Goal: Complete application form

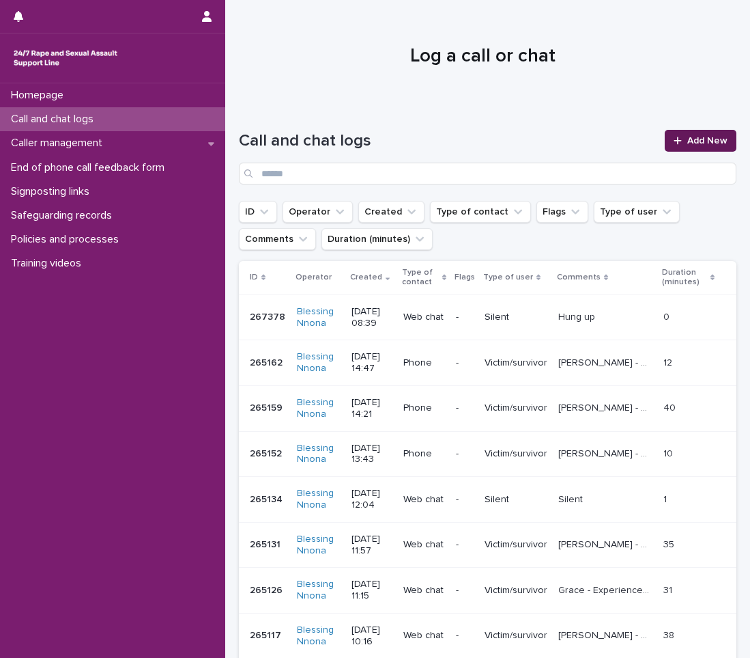
click at [691, 139] on span "Add New" at bounding box center [708, 141] width 40 height 10
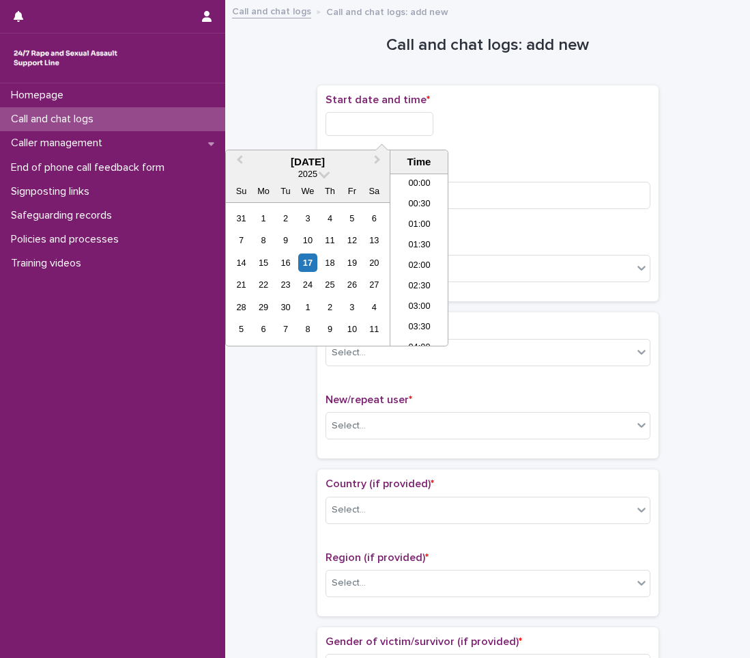
click at [402, 118] on input "text" at bounding box center [380, 124] width 108 height 24
click at [303, 260] on div "17" at bounding box center [307, 262] width 18 height 18
click at [408, 235] on li "09:00" at bounding box center [420, 239] width 58 height 20
click at [423, 127] on input "**********" at bounding box center [380, 124] width 108 height 24
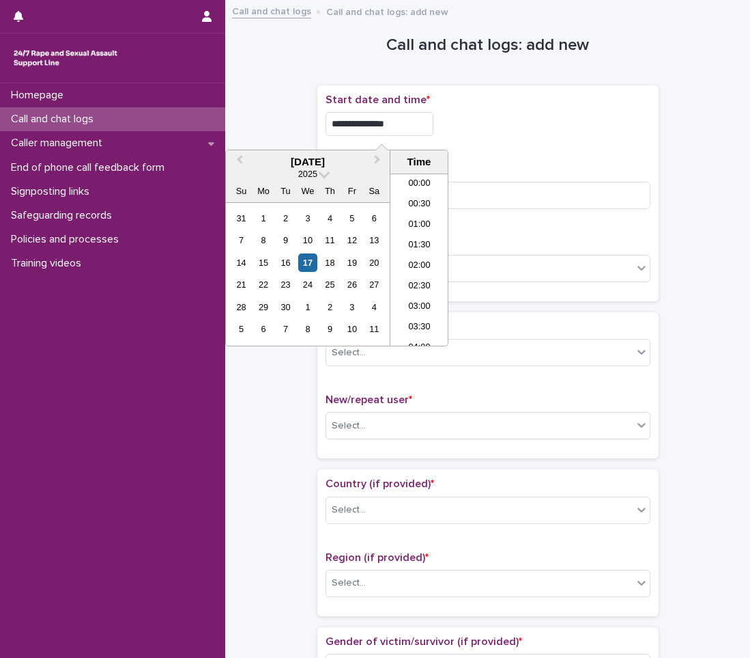
scroll to position [294, 0]
type input "**********"
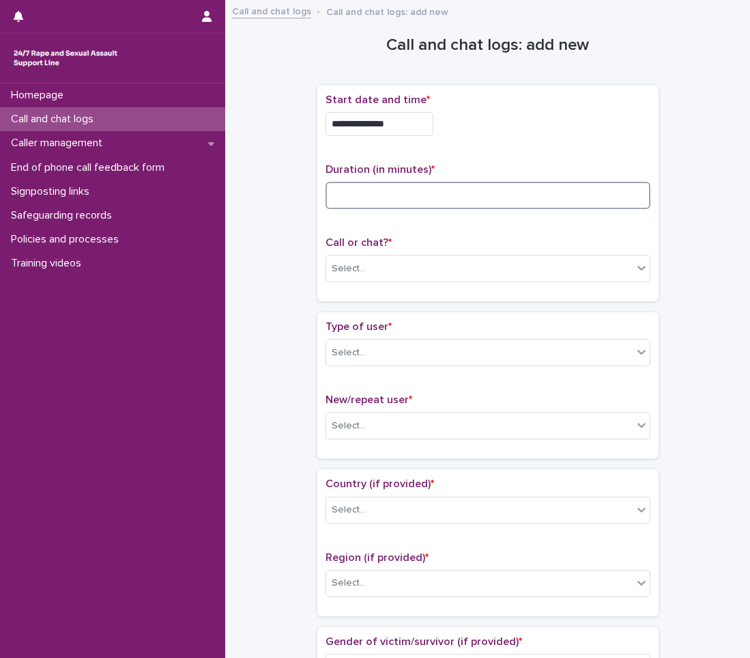
click at [477, 195] on input at bounding box center [488, 195] width 325 height 27
click at [472, 195] on input at bounding box center [488, 195] width 325 height 27
type input "**"
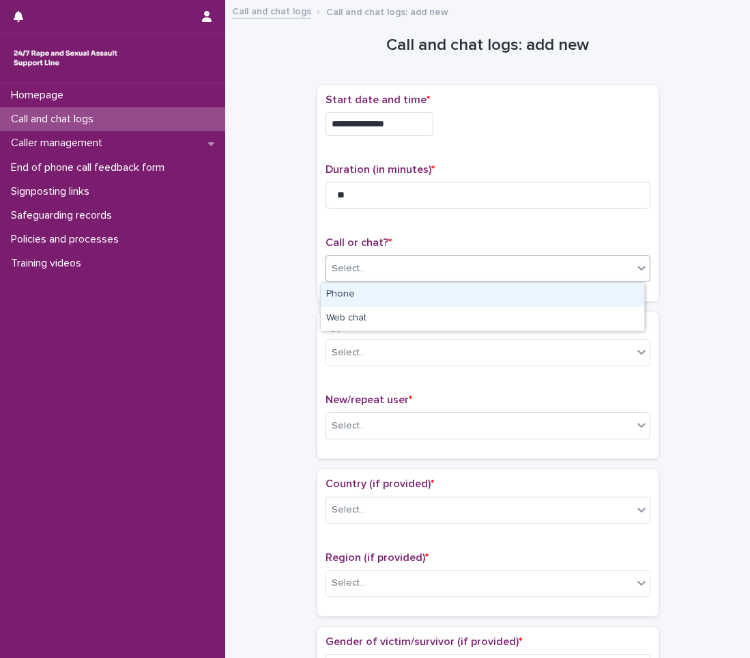
click at [481, 268] on div "Select..." at bounding box center [479, 268] width 307 height 23
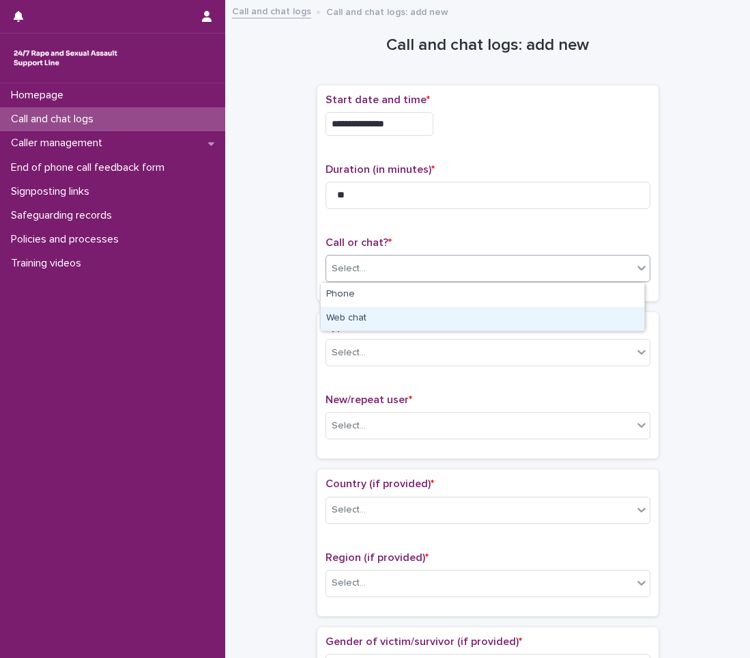
click at [449, 318] on div "Web chat" at bounding box center [483, 319] width 324 height 24
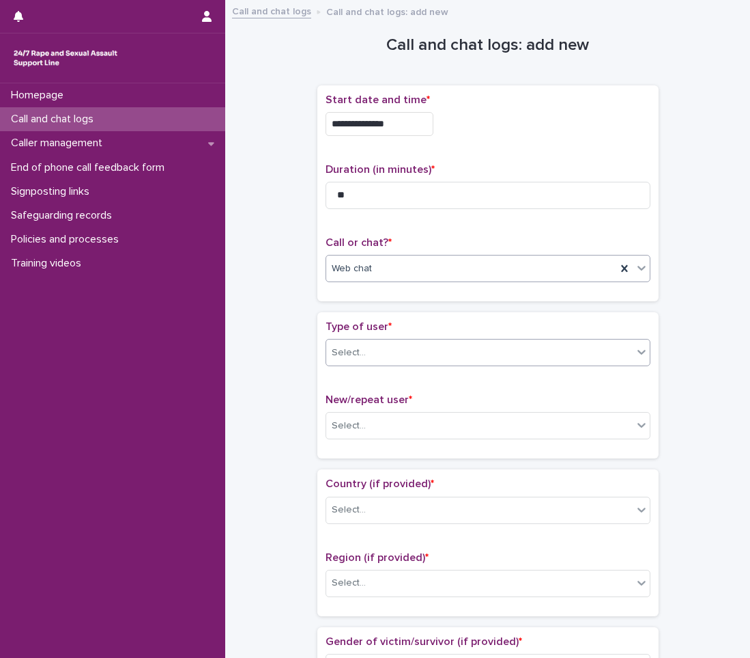
click at [435, 361] on div "Select..." at bounding box center [479, 352] width 307 height 23
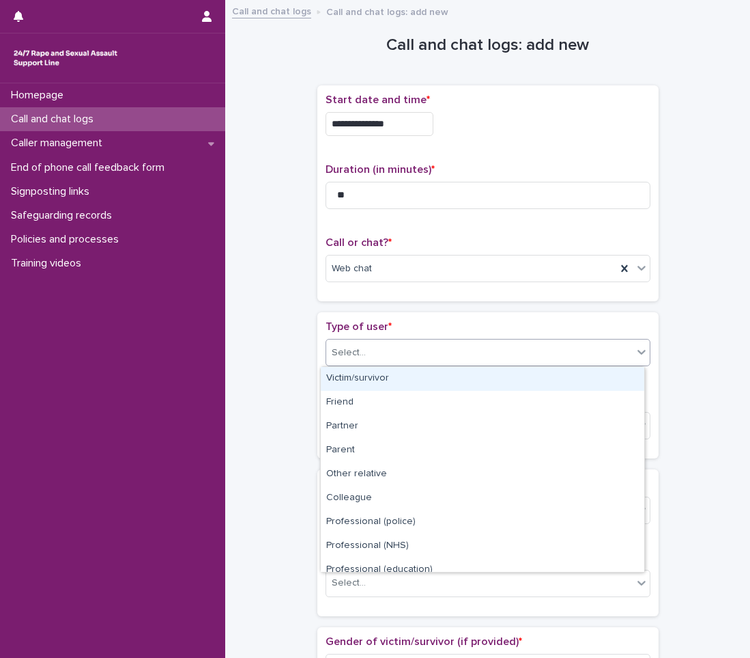
click at [398, 379] on div "Victim/survivor" at bounding box center [483, 379] width 324 height 24
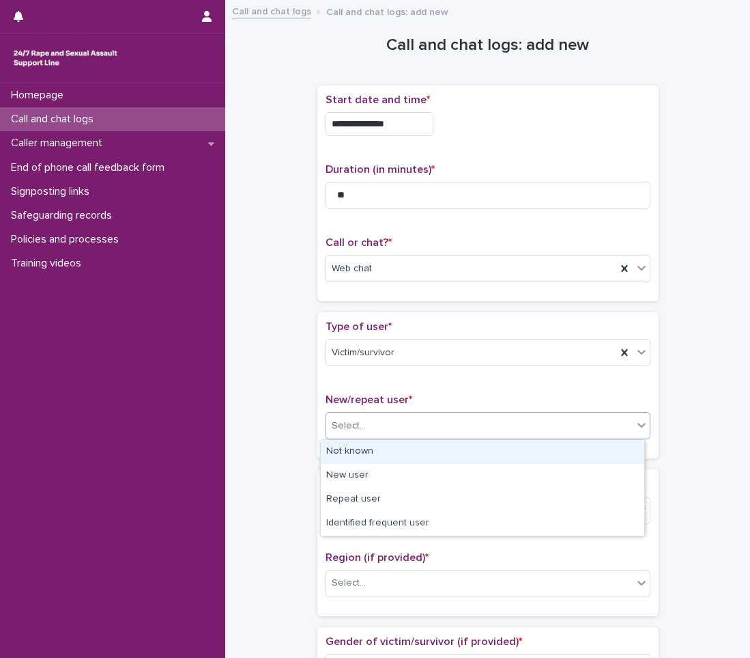
click at [399, 421] on div "Select..." at bounding box center [479, 425] width 307 height 23
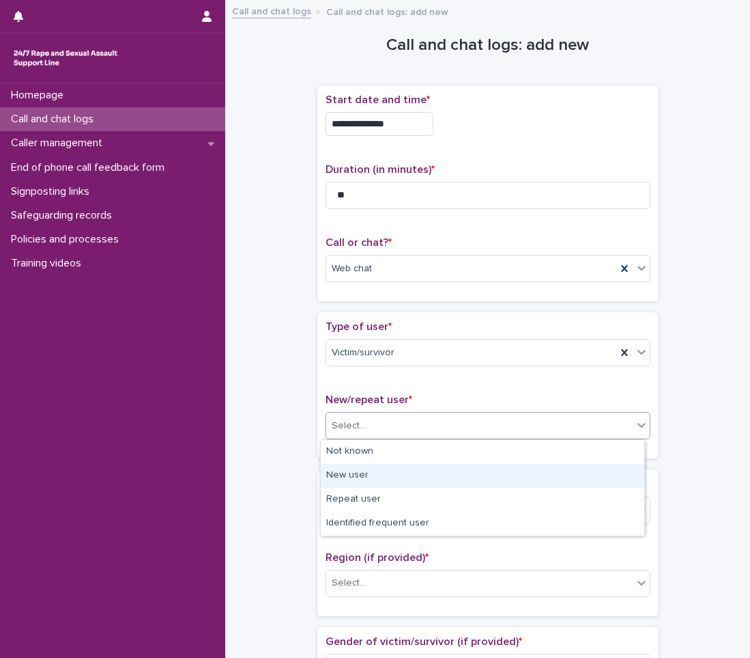
click at [517, 474] on div "New user" at bounding box center [483, 476] width 324 height 24
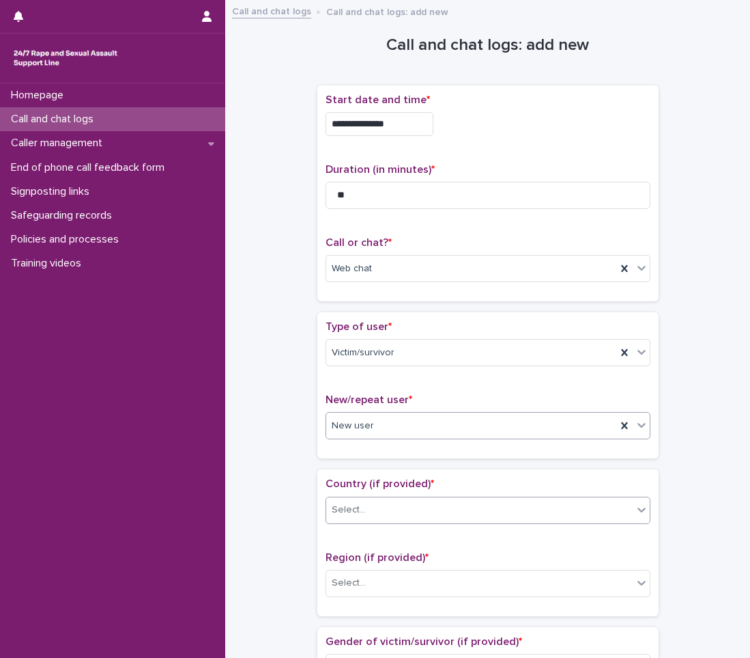
click at [468, 508] on div "Select..." at bounding box center [479, 509] width 307 height 23
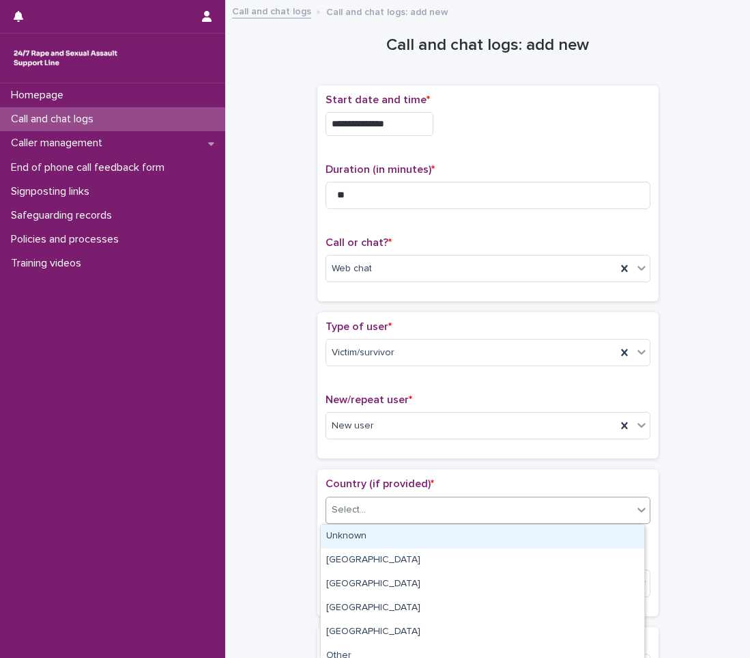
click at [376, 542] on div "Unknown" at bounding box center [483, 536] width 324 height 24
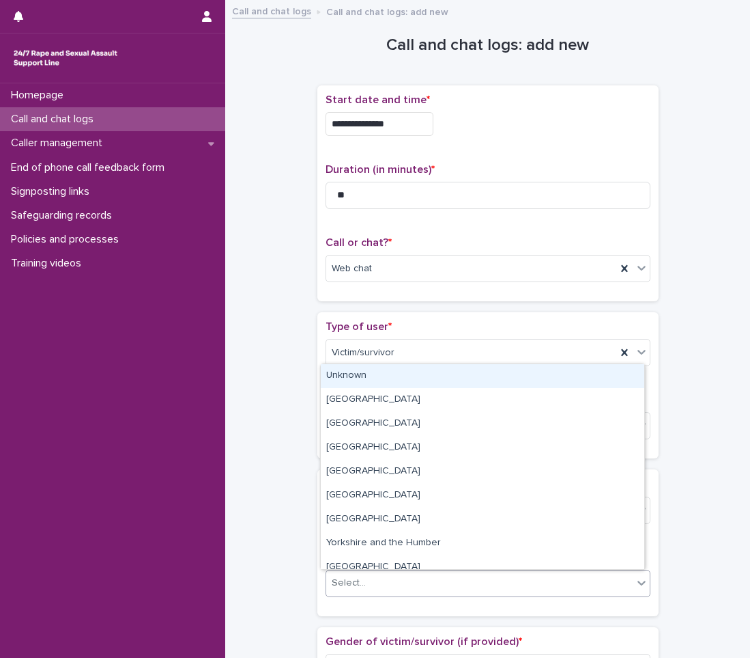
click at [354, 580] on div "Select..." at bounding box center [349, 583] width 34 height 14
click at [361, 376] on div "Unknown" at bounding box center [483, 376] width 324 height 24
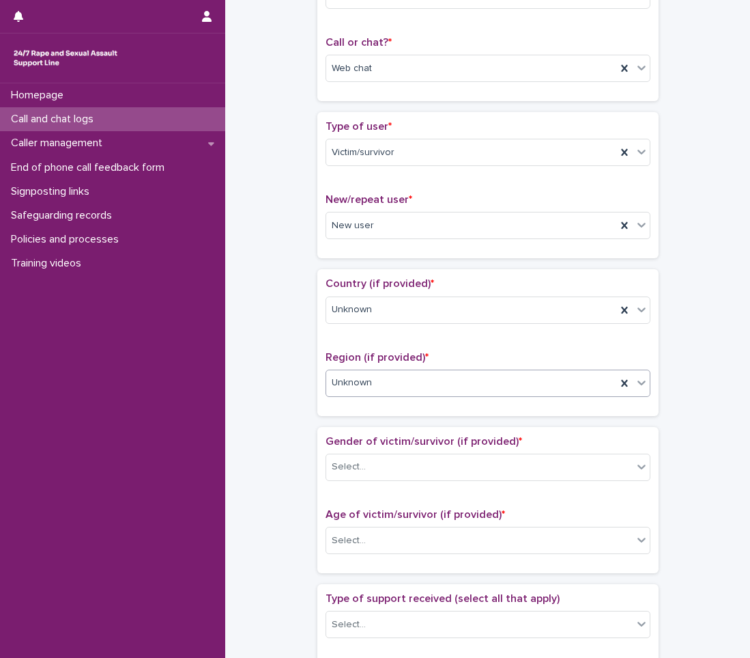
scroll to position [205, 0]
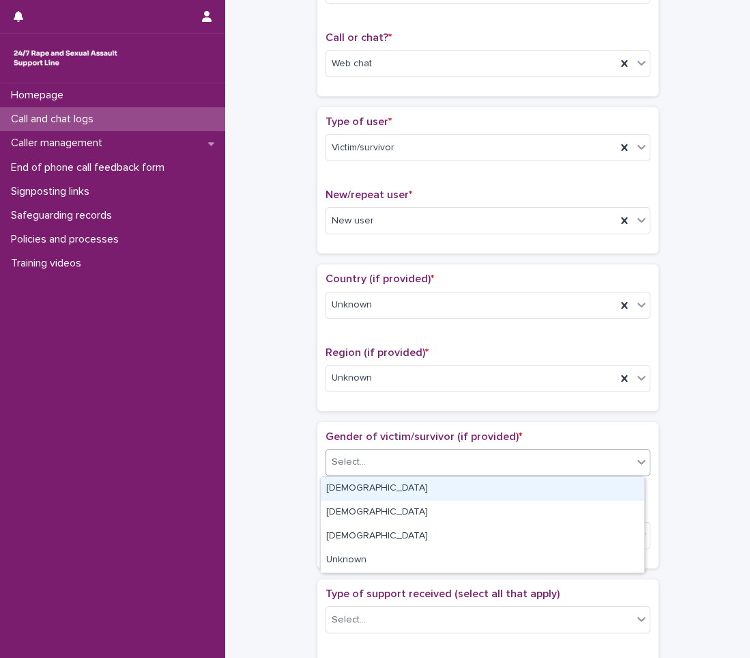
click at [363, 468] on div "Select..." at bounding box center [479, 462] width 307 height 23
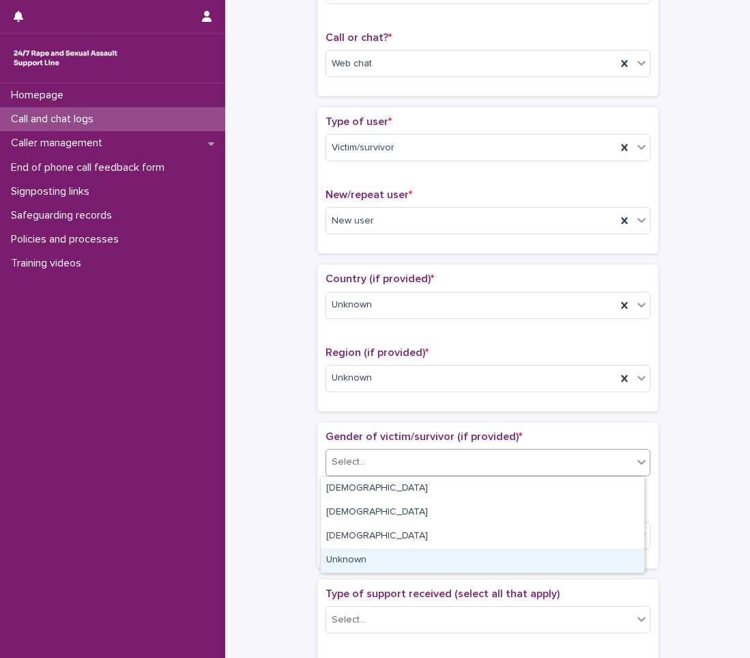
click at [339, 559] on div "Unknown" at bounding box center [483, 560] width 324 height 24
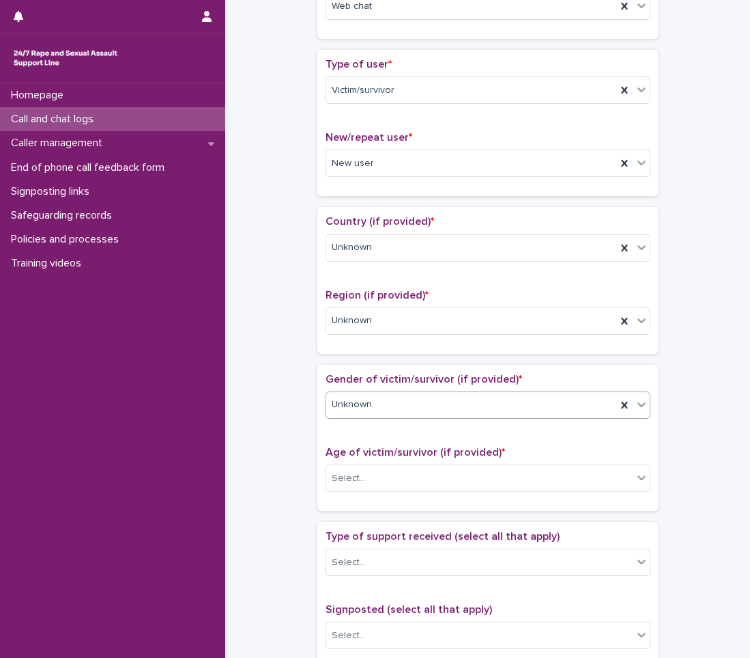
scroll to position [341, 0]
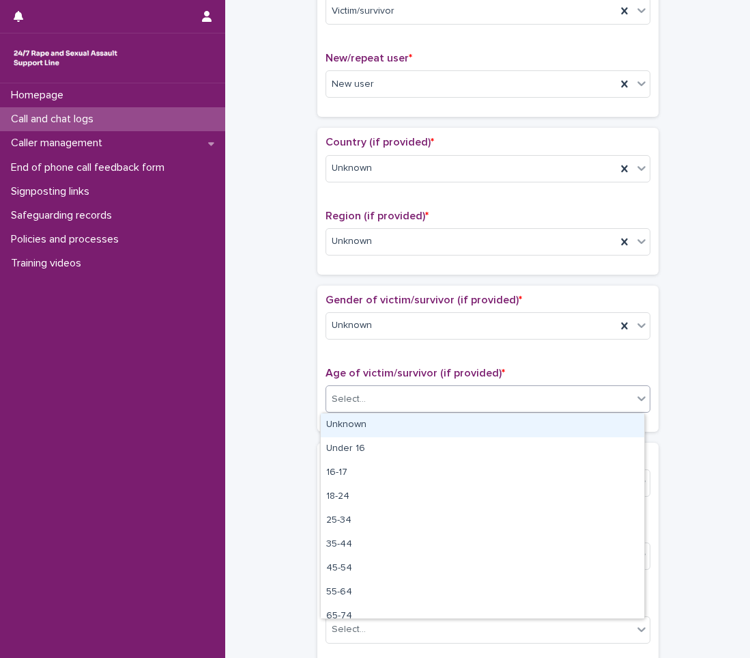
click at [384, 399] on div "Select..." at bounding box center [479, 399] width 307 height 23
click at [371, 425] on div "Unknown" at bounding box center [483, 425] width 324 height 24
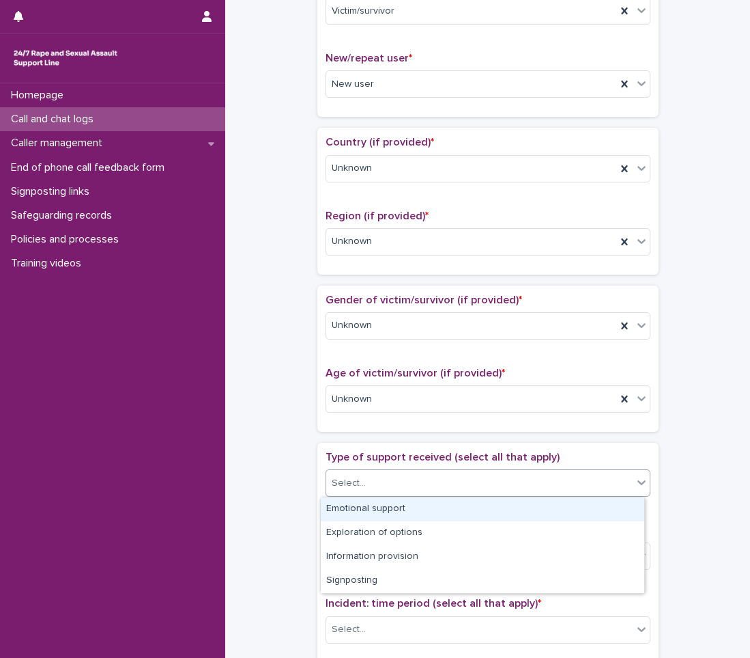
click at [367, 480] on input "text" at bounding box center [367, 483] width 1 height 12
click at [337, 514] on div "Emotional support" at bounding box center [483, 509] width 324 height 24
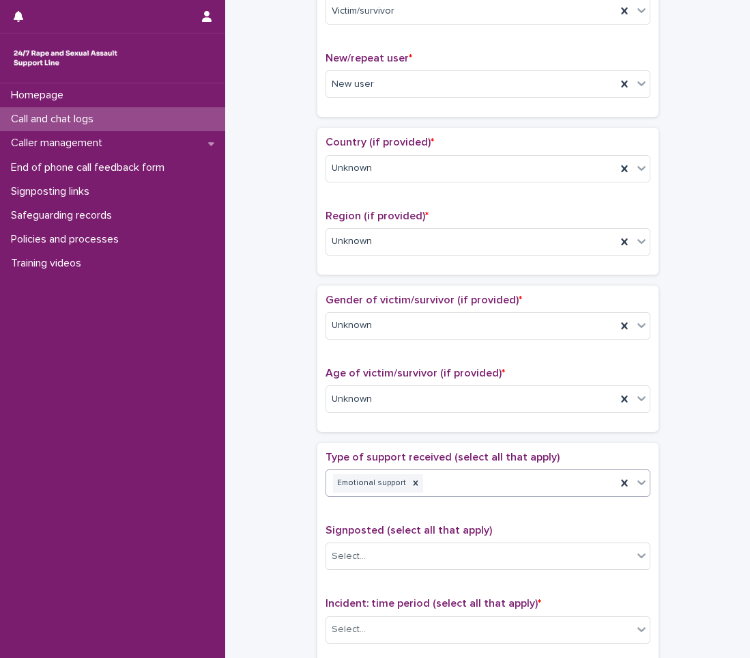
click at [637, 485] on icon at bounding box center [642, 482] width 14 height 14
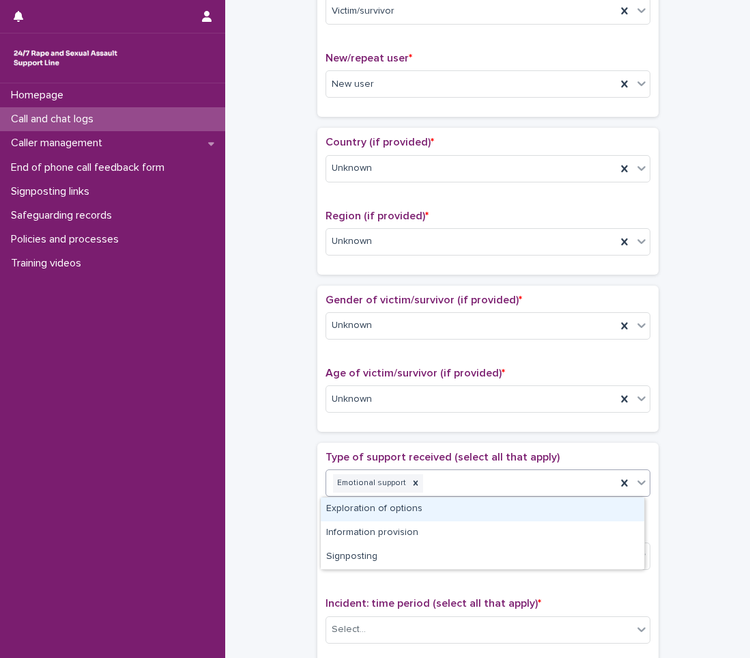
click at [549, 509] on div "Exploration of options" at bounding box center [483, 509] width 324 height 24
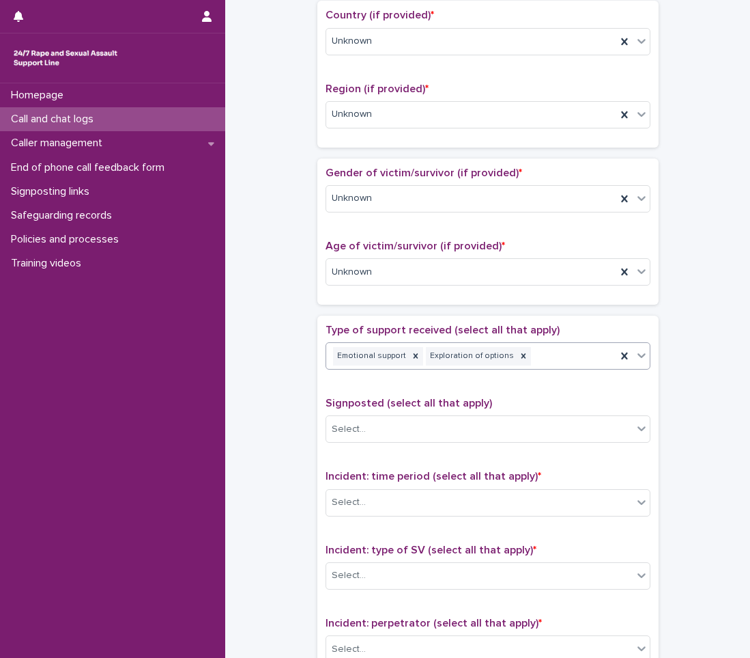
scroll to position [478, 0]
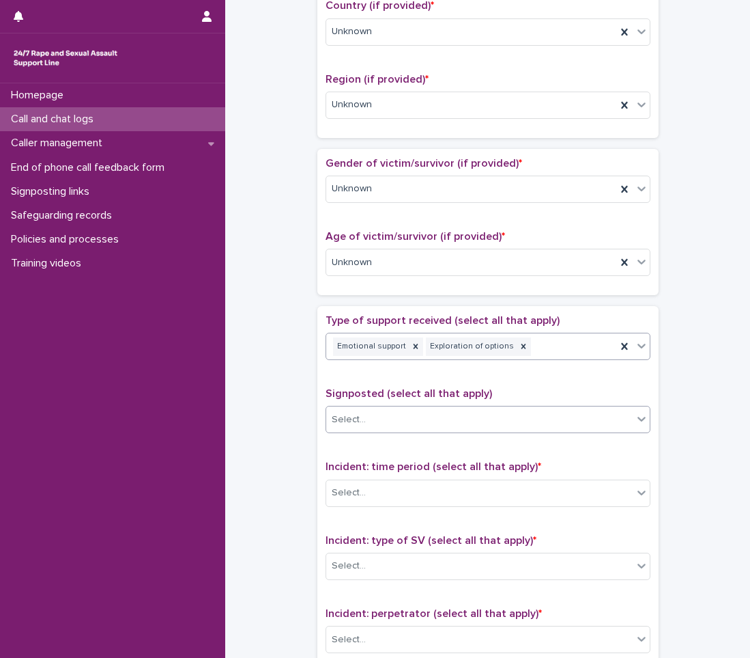
click at [397, 422] on div "Select..." at bounding box center [479, 419] width 307 height 23
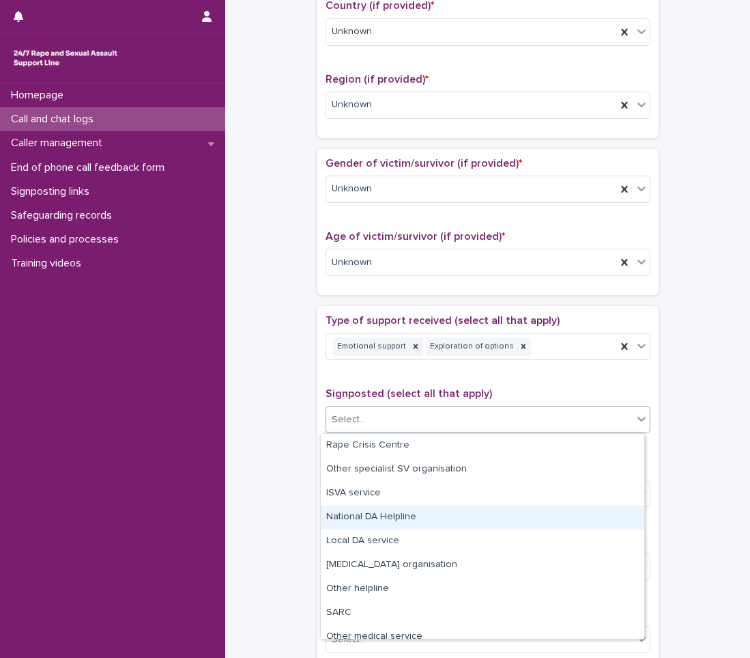
click at [285, 506] on div "**********" at bounding box center [488, 228] width 498 height 1396
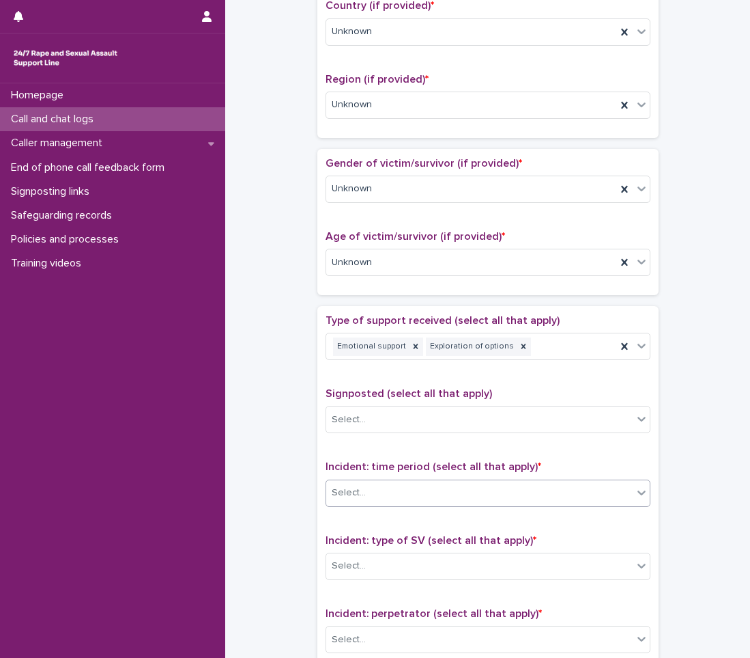
click at [377, 493] on div "Select..." at bounding box center [479, 492] width 307 height 23
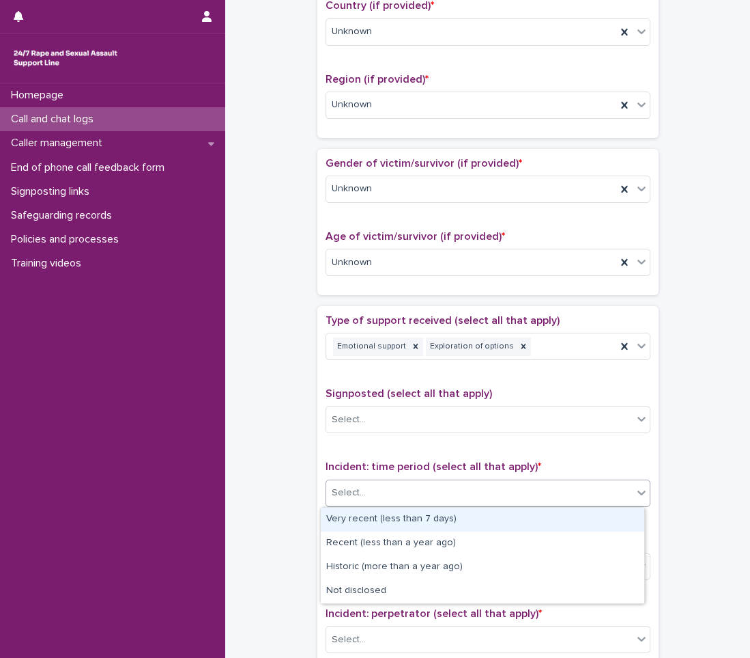
click at [365, 518] on div "Very recent (less than 7 days)" at bounding box center [483, 519] width 324 height 24
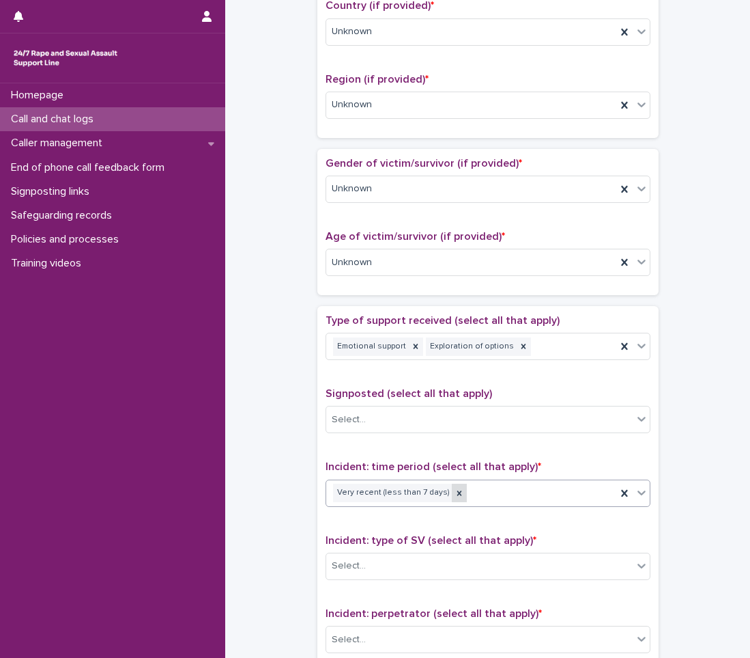
click at [455, 492] on icon at bounding box center [460, 493] width 10 height 10
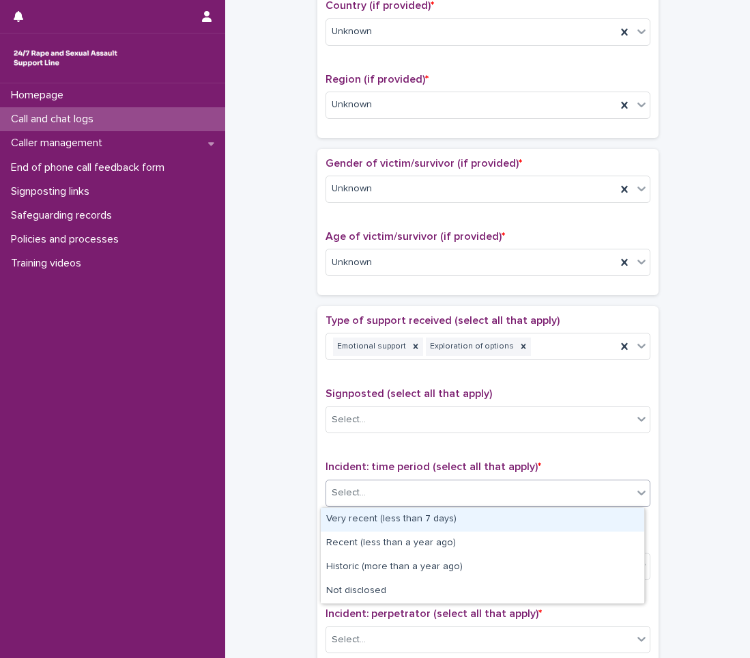
click at [636, 492] on icon at bounding box center [642, 492] width 14 height 14
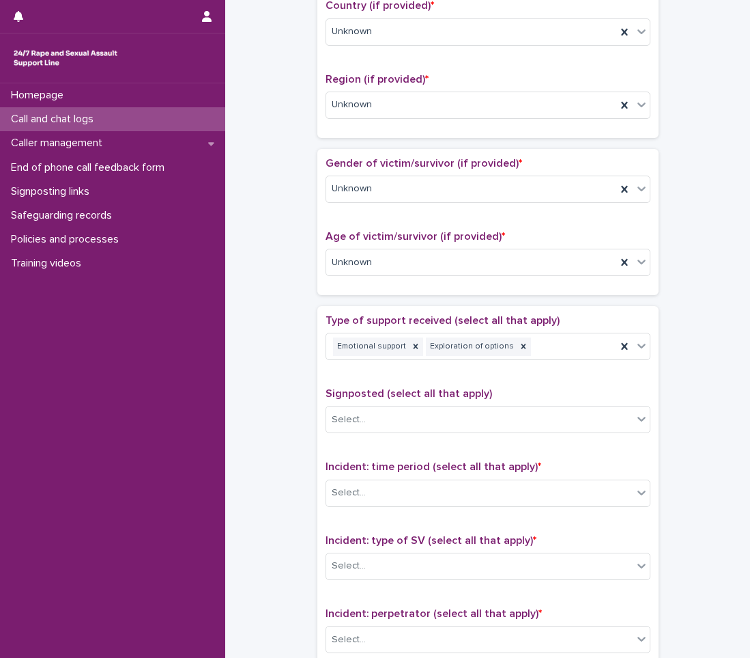
drag, startPoint x: 408, startPoint y: 369, endPoint x: 426, endPoint y: 383, distance: 22.9
click at [408, 369] on div "Type of support received (select all that apply) Emotional support Exploration …" at bounding box center [488, 342] width 325 height 57
drag, startPoint x: 541, startPoint y: 422, endPoint x: 533, endPoint y: 429, distance: 10.7
click at [541, 421] on div "Select..." at bounding box center [479, 419] width 307 height 23
click at [253, 403] on div "**********" at bounding box center [488, 228] width 498 height 1396
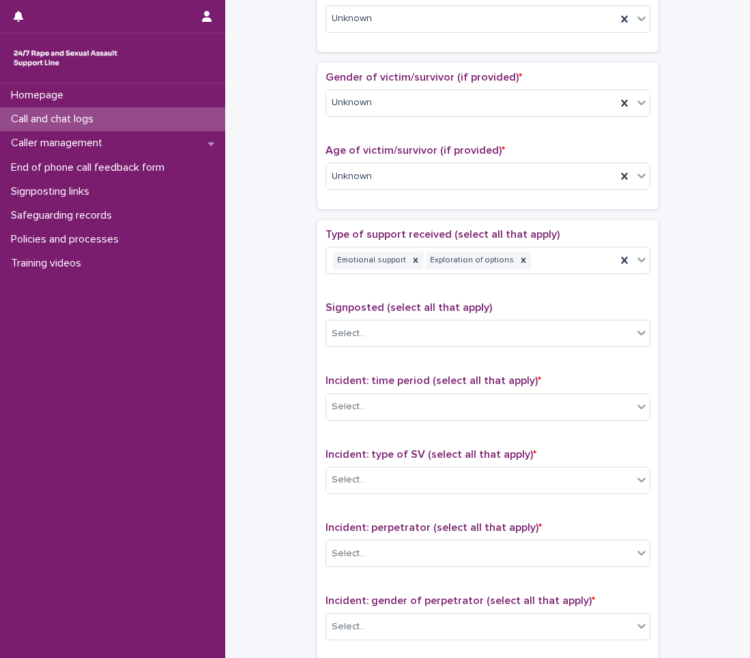
scroll to position [615, 0]
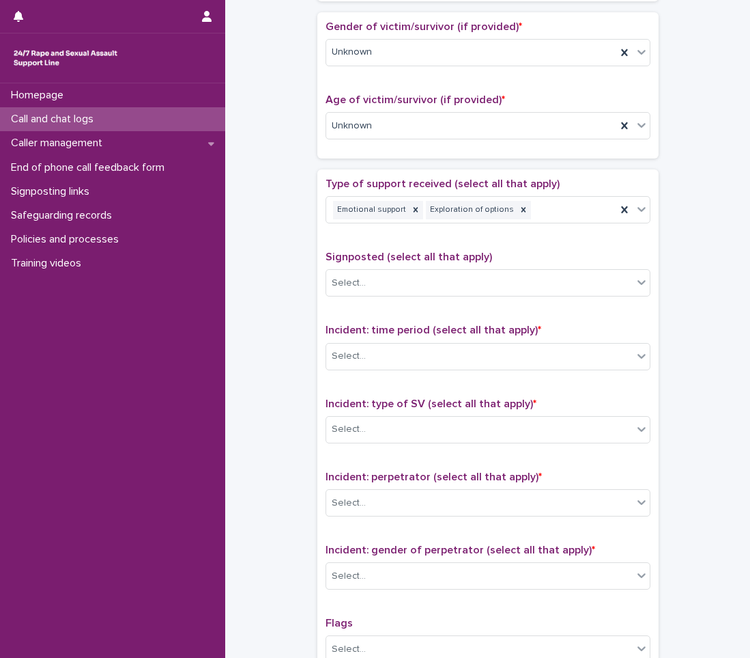
click at [477, 353] on div "Select..." at bounding box center [479, 356] width 307 height 23
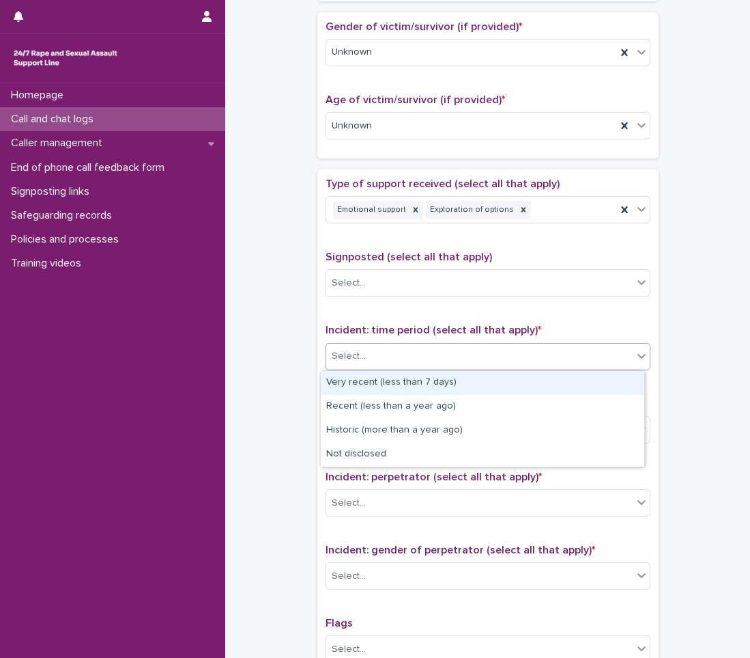
click at [450, 385] on div "Very recent (less than 7 days)" at bounding box center [483, 383] width 324 height 24
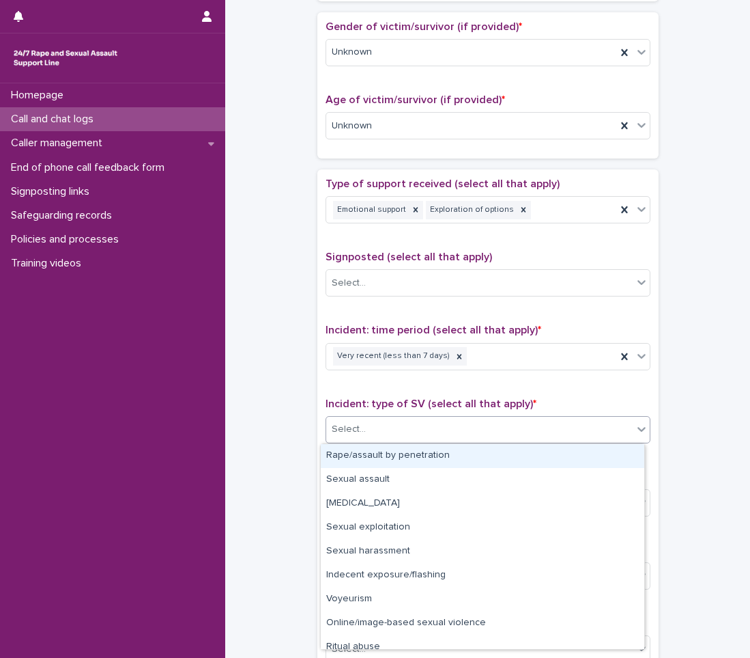
click at [435, 432] on div "Select..." at bounding box center [479, 429] width 307 height 23
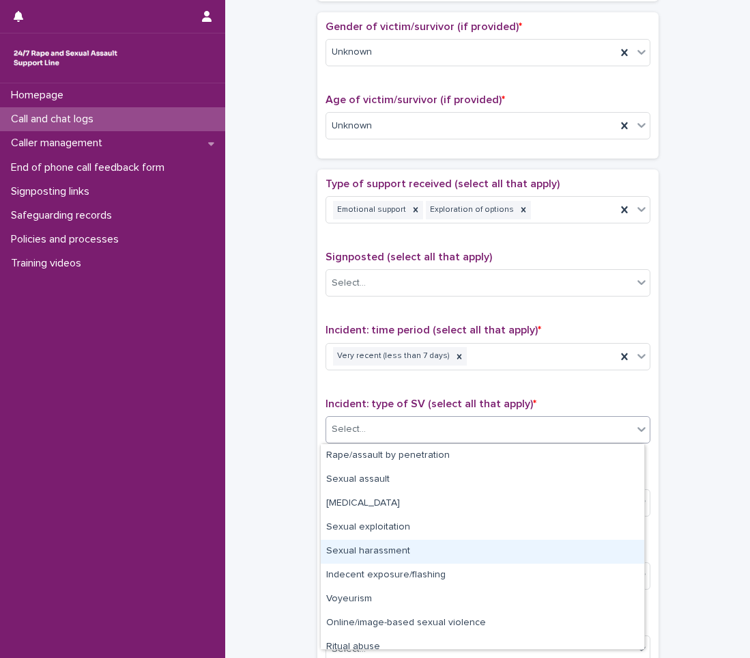
scroll to position [34, 0]
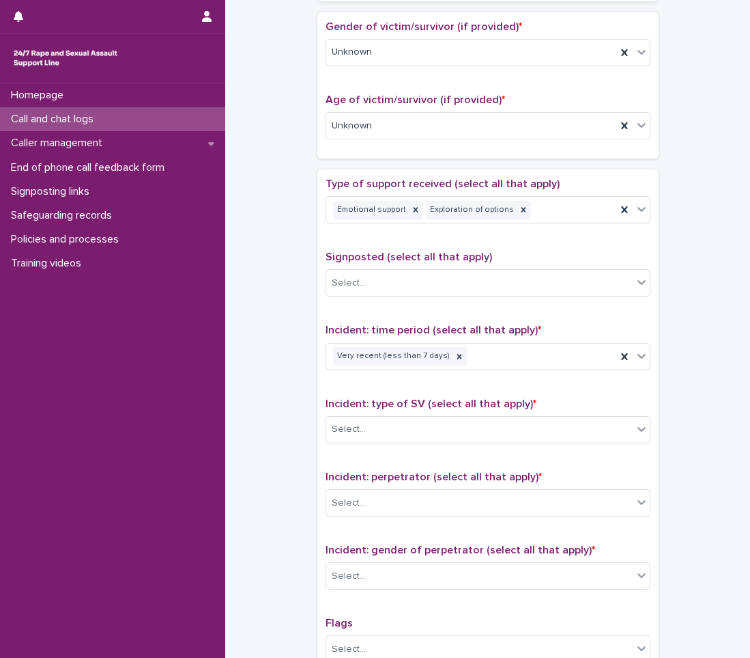
click at [290, 509] on div "**********" at bounding box center [488, 92] width 498 height 1396
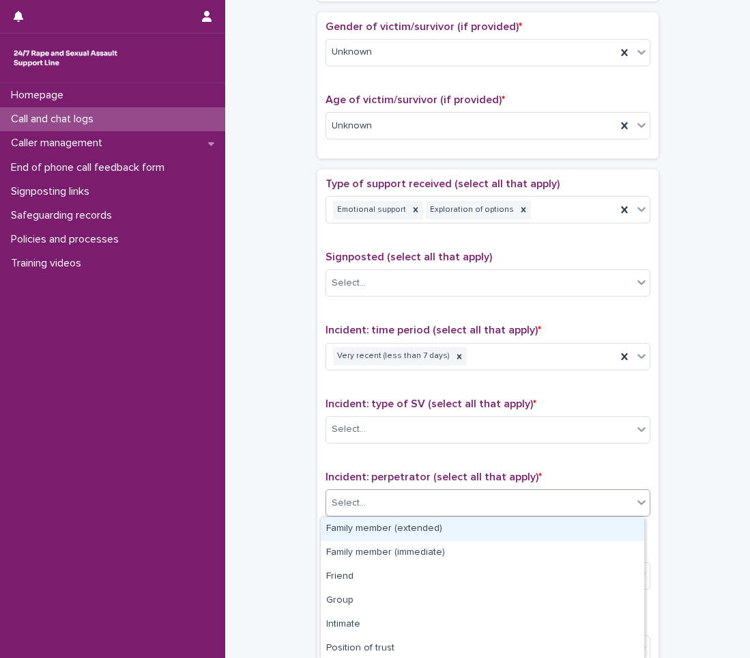
click at [371, 501] on div "Select..." at bounding box center [479, 503] width 307 height 23
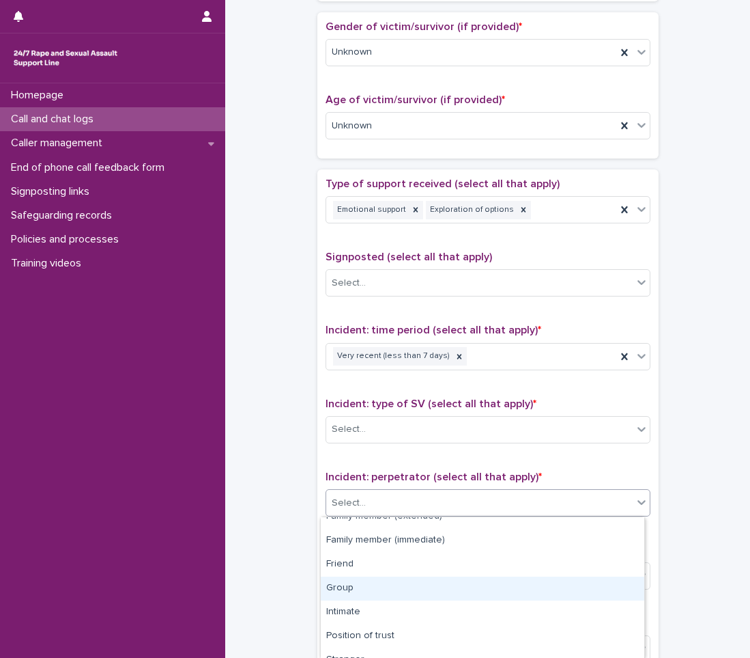
scroll to position [0, 0]
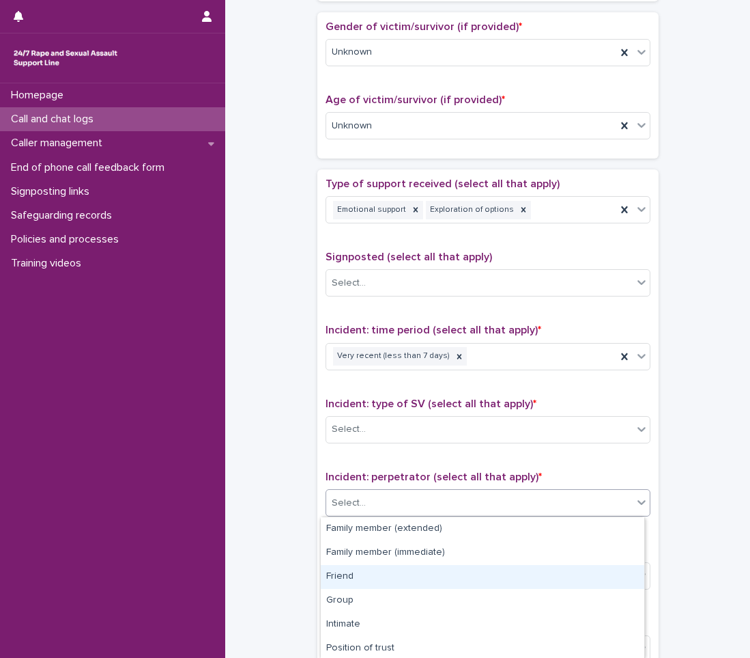
click at [357, 566] on div "Friend" at bounding box center [483, 577] width 324 height 24
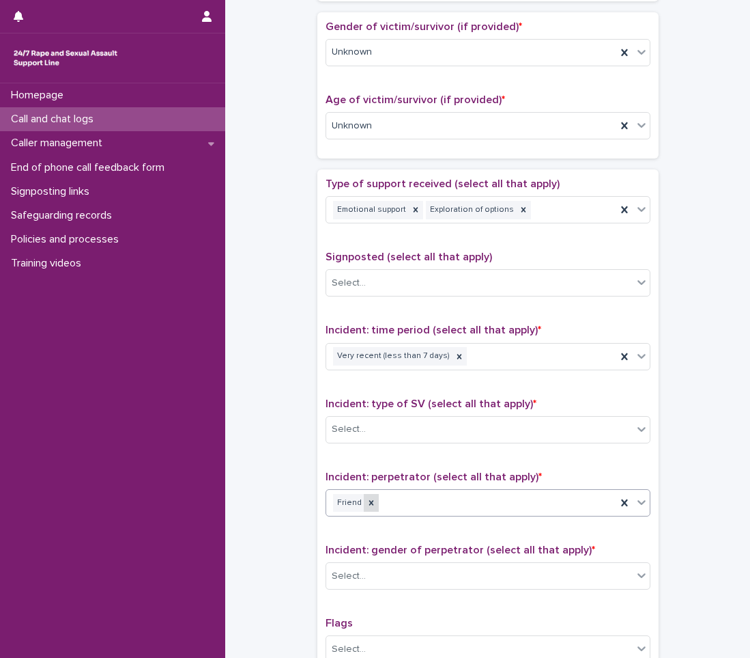
click at [370, 501] on div at bounding box center [371, 503] width 15 height 18
click at [516, 494] on div "Select..." at bounding box center [479, 503] width 307 height 23
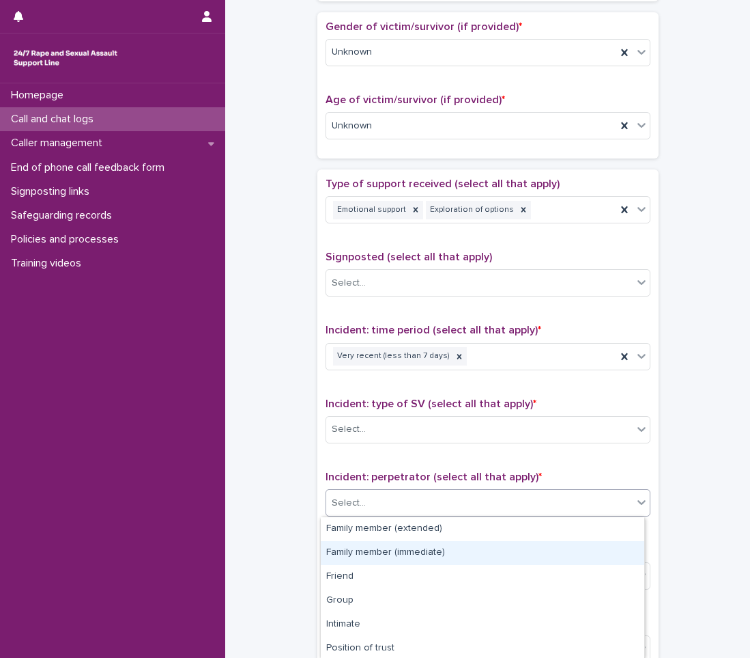
click at [446, 554] on div "Family member (immediate)" at bounding box center [483, 553] width 324 height 24
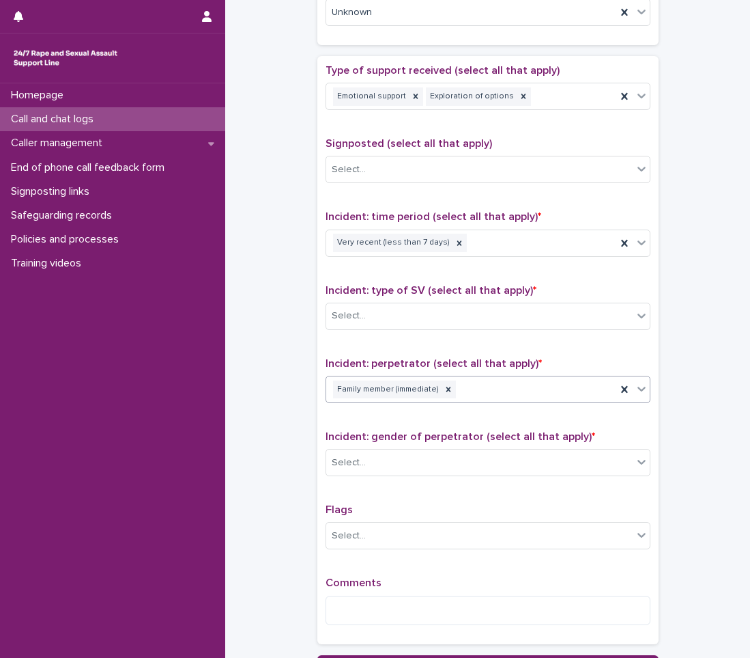
scroll to position [751, 0]
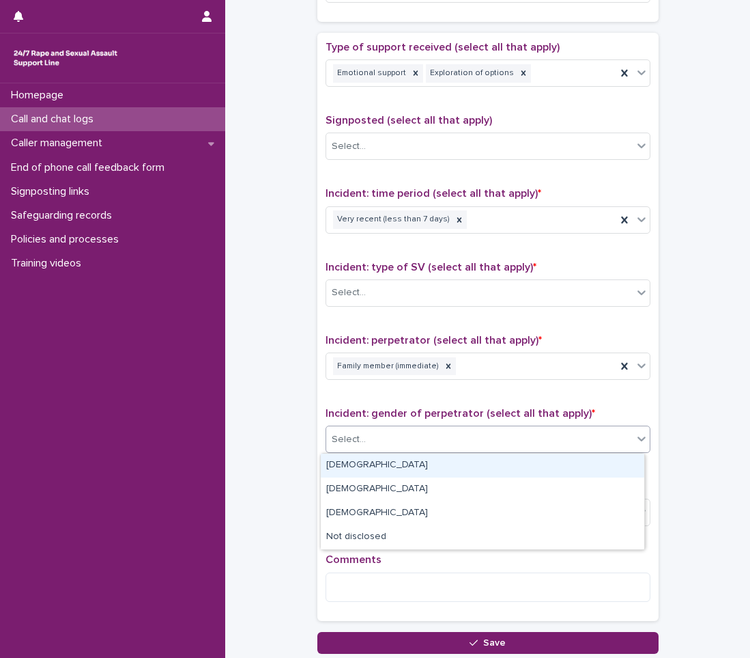
click at [423, 445] on div "Select..." at bounding box center [479, 439] width 307 height 23
click at [390, 468] on div "[DEMOGRAPHIC_DATA]" at bounding box center [483, 465] width 324 height 24
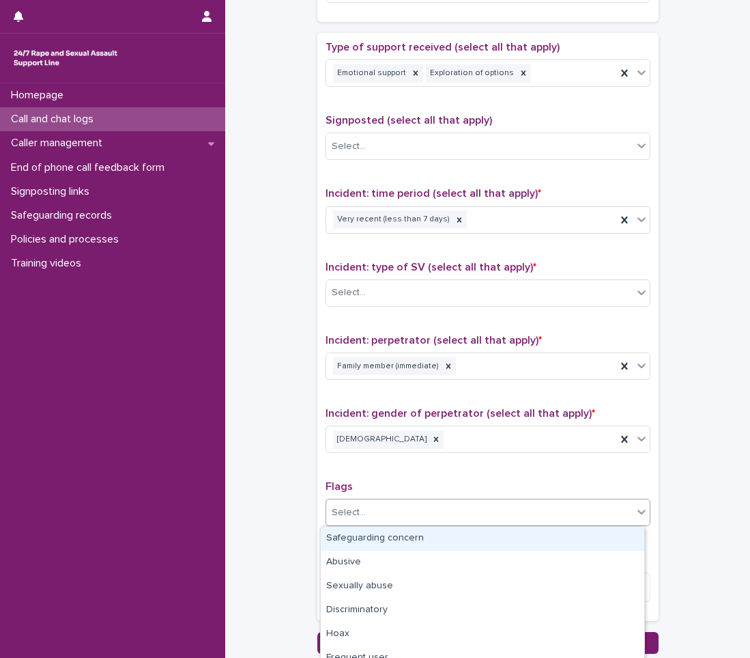
click at [386, 514] on div "Select..." at bounding box center [479, 512] width 307 height 23
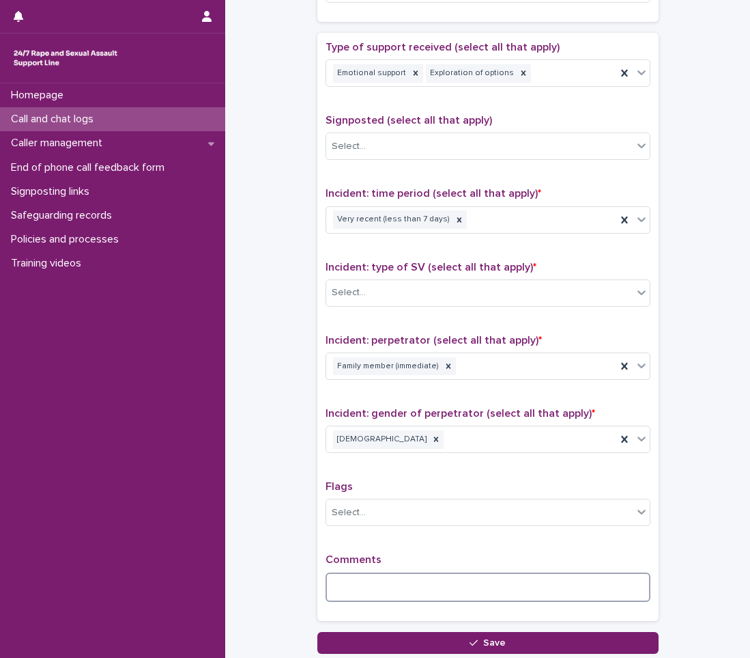
click at [376, 587] on textarea at bounding box center [488, 586] width 325 height 29
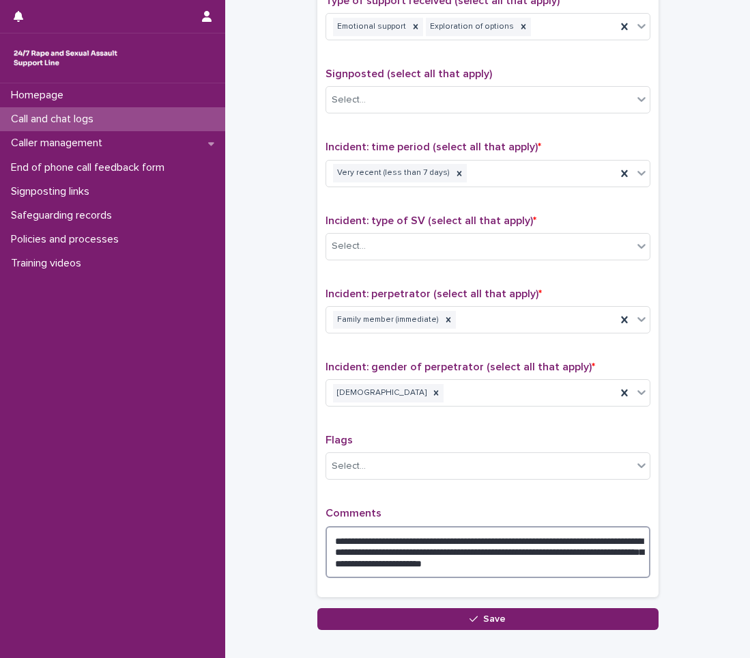
scroll to position [876, 0]
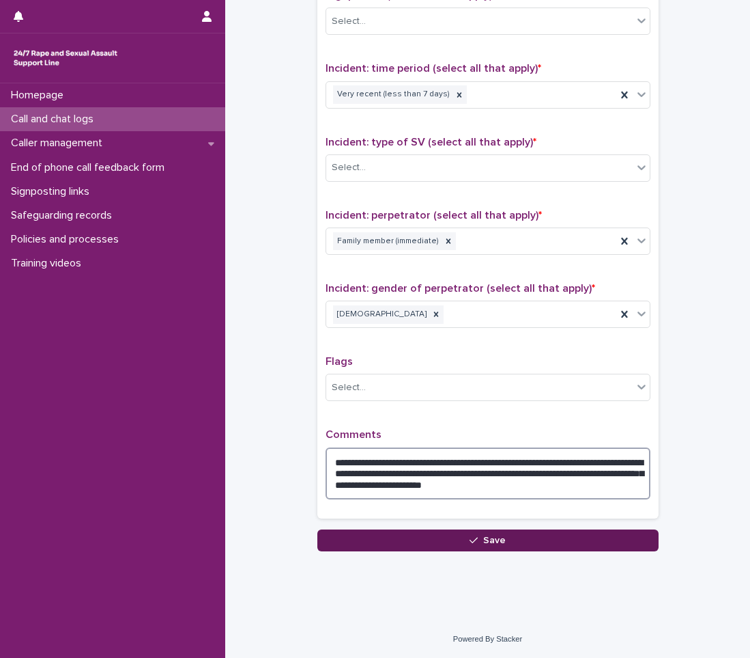
type textarea "**********"
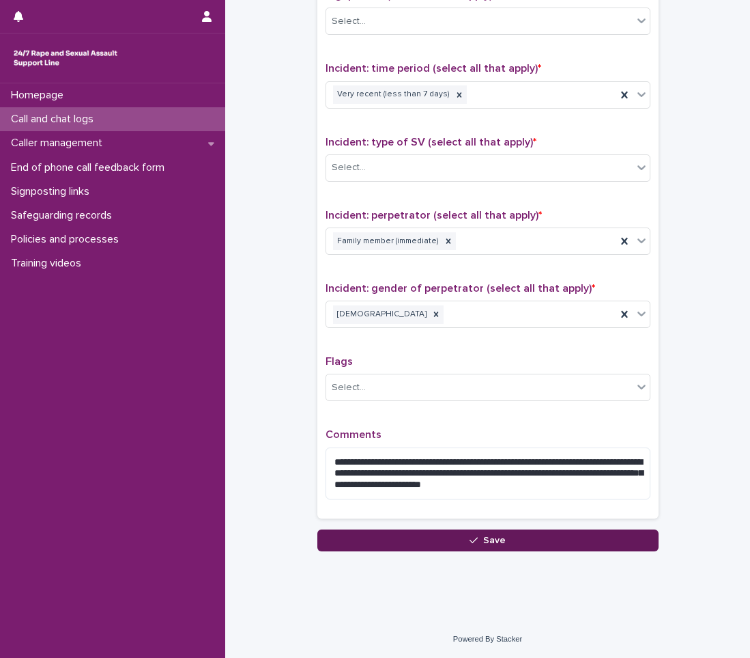
click at [458, 540] on button "Save" at bounding box center [488, 540] width 341 height 22
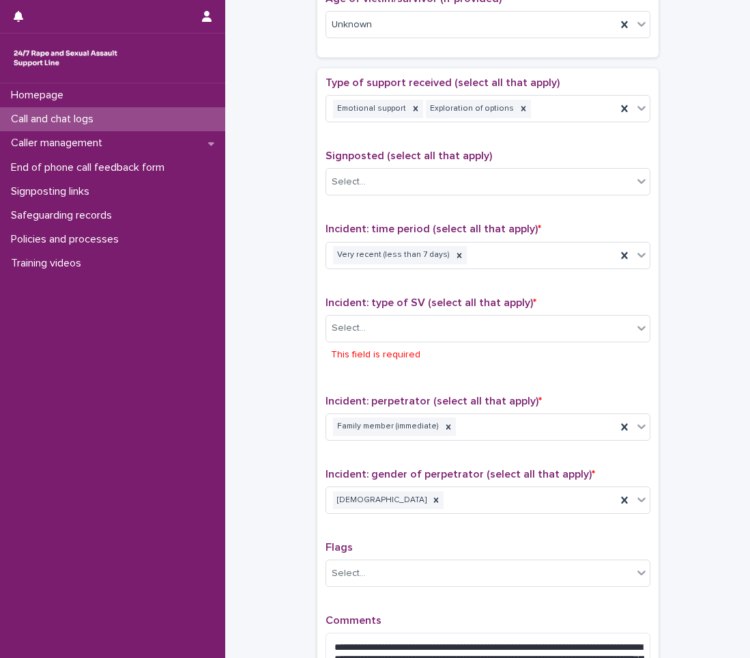
scroll to position [696, 0]
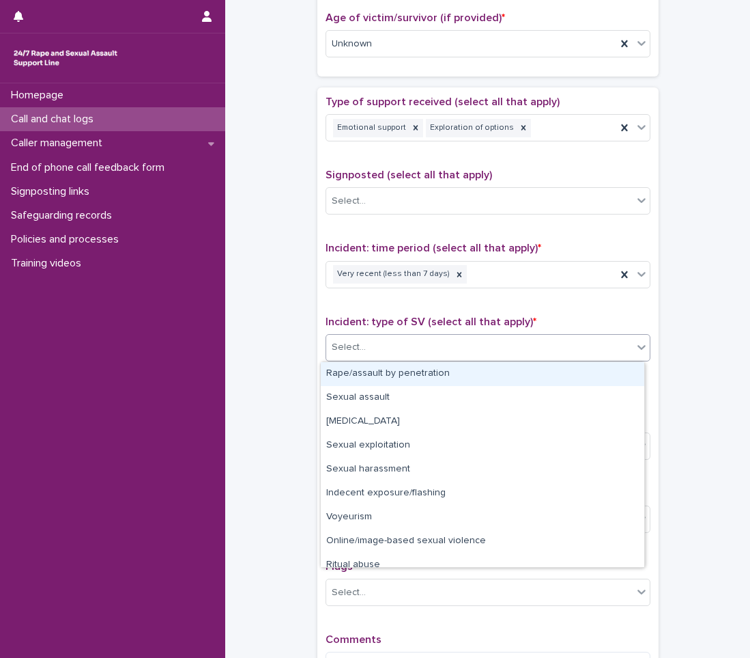
click at [436, 340] on div "Select..." at bounding box center [479, 347] width 307 height 23
click at [384, 377] on div "Rape/assault by penetration" at bounding box center [483, 374] width 324 height 24
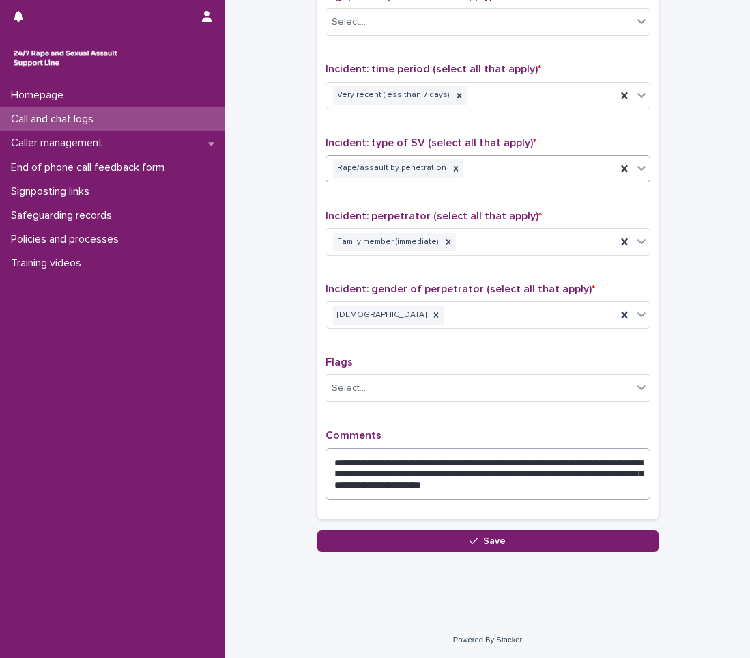
scroll to position [876, 0]
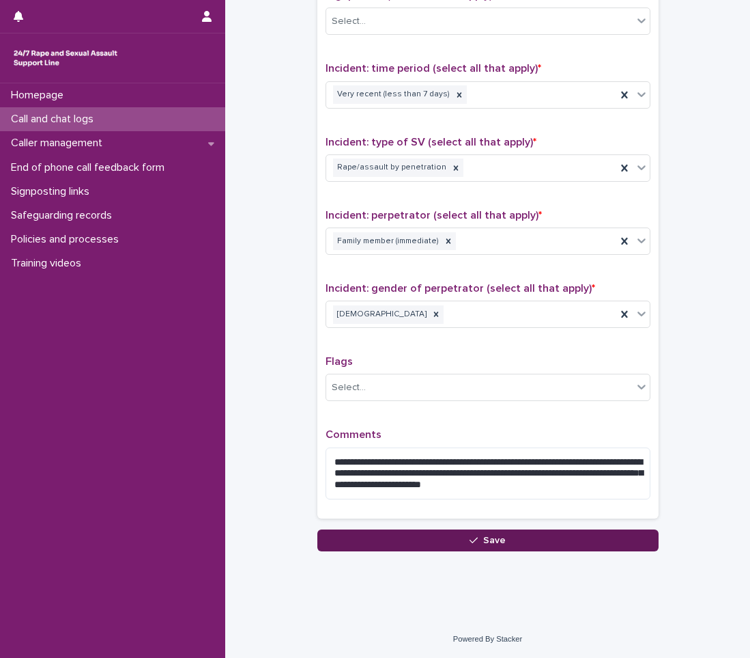
click at [422, 529] on button "Save" at bounding box center [488, 540] width 341 height 22
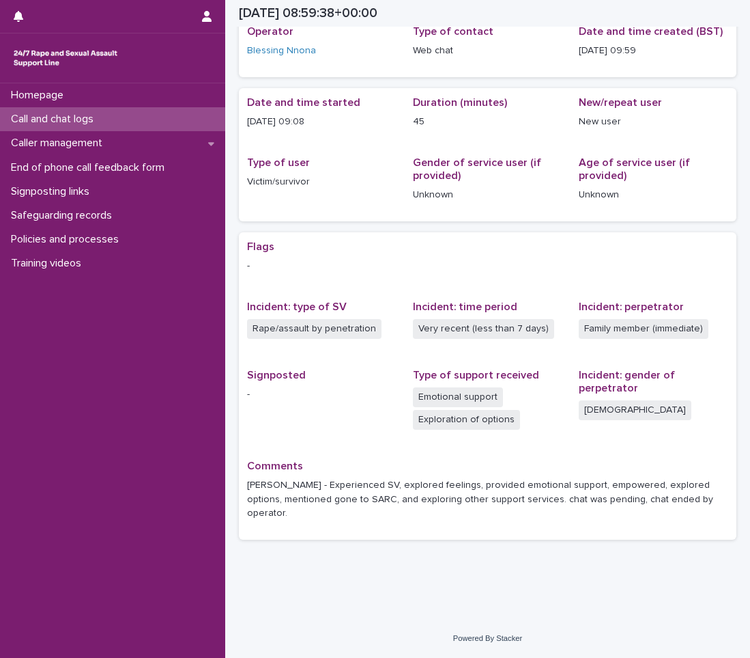
scroll to position [51, 0]
